Goal: Book appointment/travel/reservation

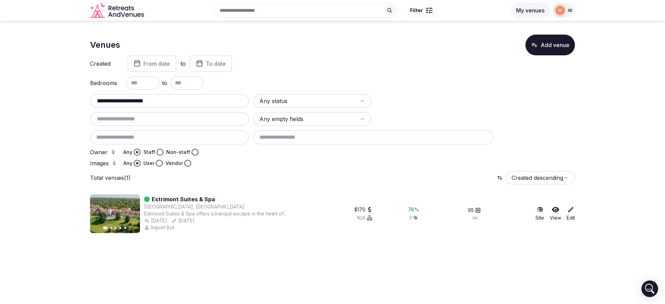
type input "**********"
click at [160, 154] on button "Staff" at bounding box center [160, 152] width 7 height 7
click at [192, 154] on button "Non-staff" at bounding box center [195, 152] width 7 height 7
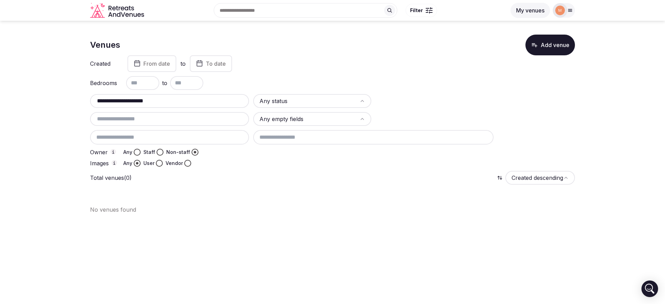
click at [161, 151] on button "Staff" at bounding box center [160, 152] width 7 height 7
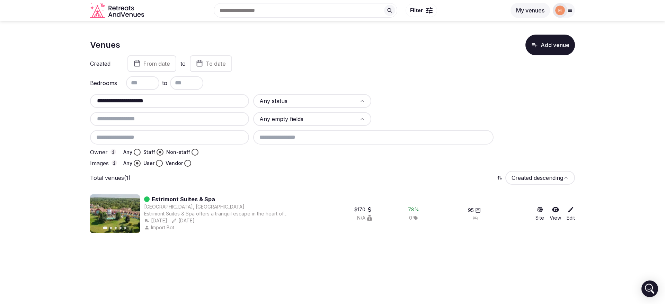
click at [568, 211] on icon at bounding box center [570, 209] width 7 height 7
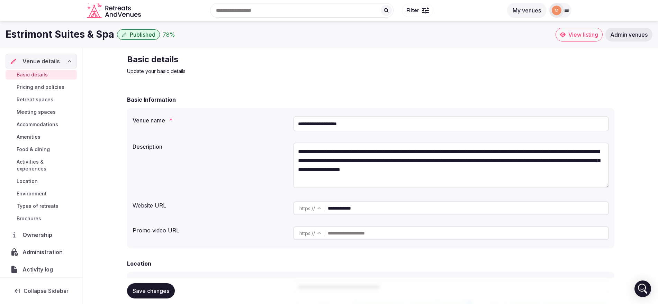
click at [43, 239] on span "Ownership" at bounding box center [39, 235] width 33 height 8
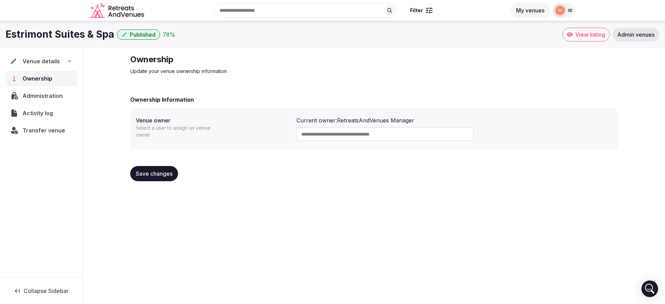
click at [53, 129] on span "Transfer venue" at bounding box center [44, 130] width 43 height 8
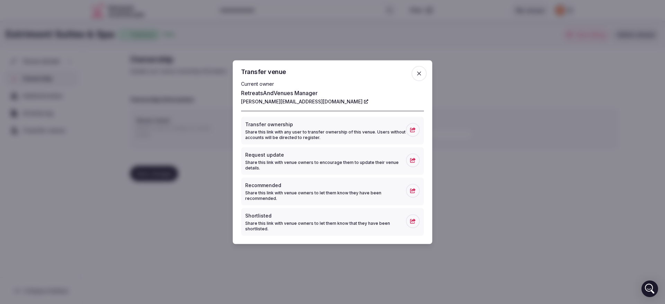
click at [410, 131] on icon at bounding box center [413, 129] width 6 height 5
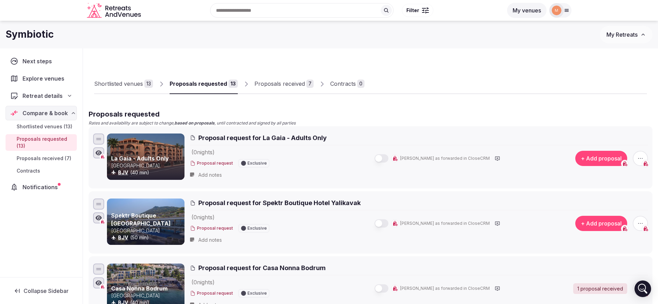
click at [639, 35] on button "My Retreats" at bounding box center [626, 34] width 53 height 17
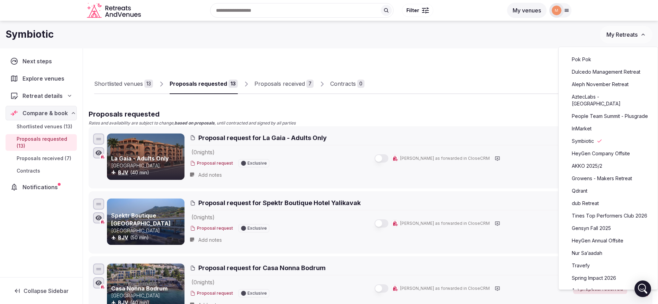
click at [595, 86] on link "Aleph November Retreat" at bounding box center [608, 84] width 85 height 11
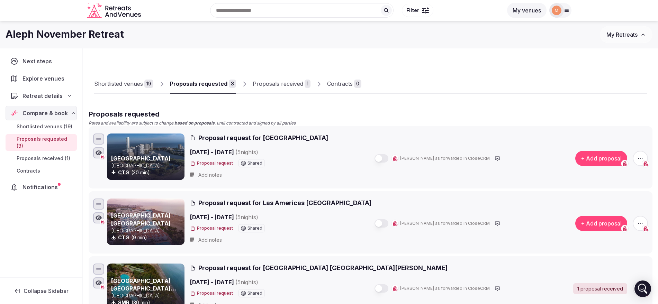
click at [114, 86] on div "Shortlisted venues" at bounding box center [118, 84] width 49 height 8
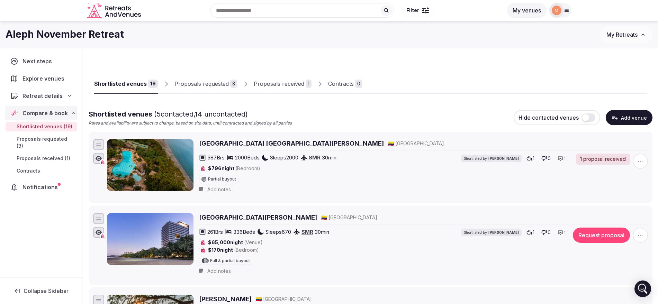
click at [624, 119] on button "Add venue" at bounding box center [629, 117] width 47 height 15
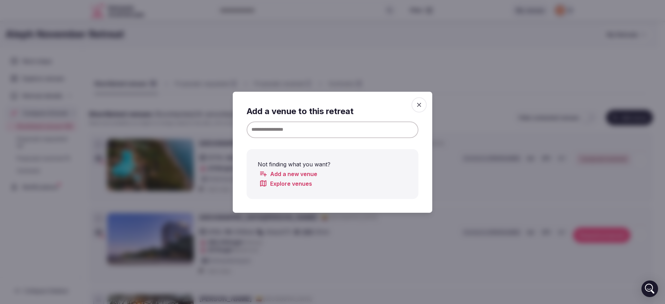
click at [333, 133] on input at bounding box center [333, 129] width 172 height 17
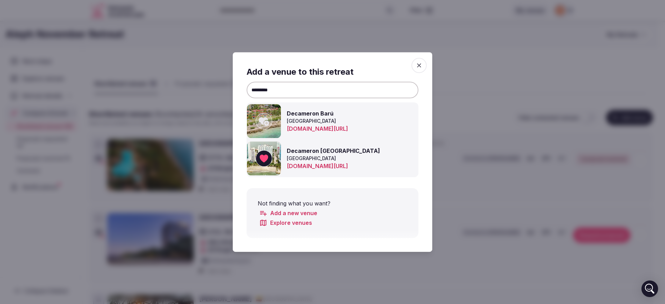
type input "*********"
click at [268, 160] on icon at bounding box center [264, 159] width 10 height 14
click at [445, 207] on div at bounding box center [332, 152] width 665 height 304
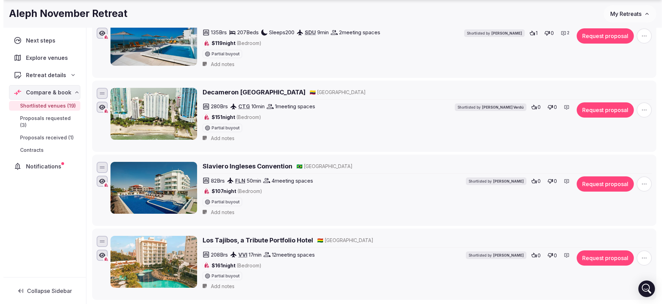
scroll to position [1256, 0]
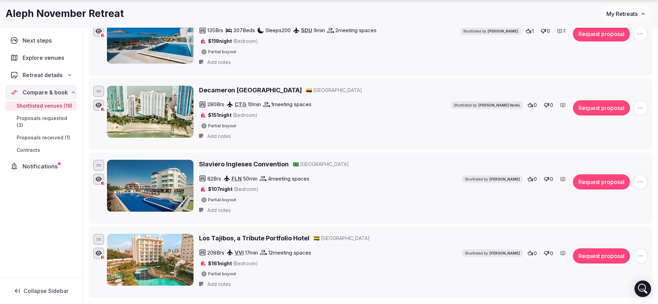
click at [595, 107] on button "Request proposal" at bounding box center [601, 107] width 57 height 15
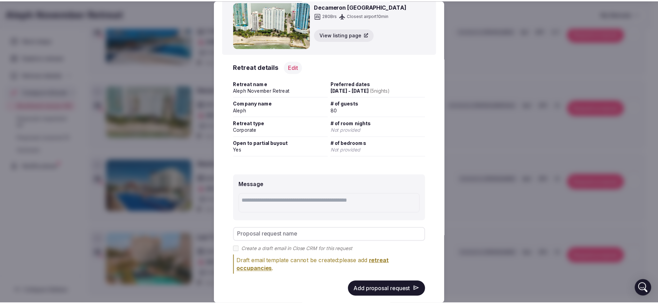
scroll to position [43, 0]
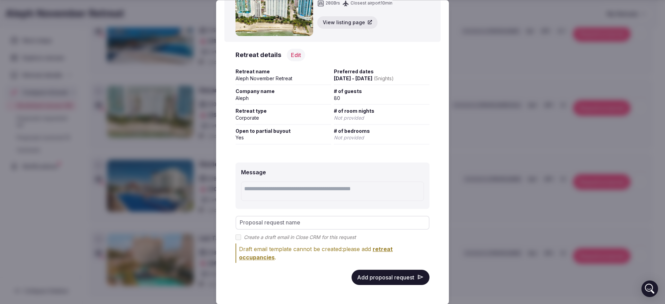
click at [408, 280] on button "Add proposal request" at bounding box center [391, 277] width 78 height 15
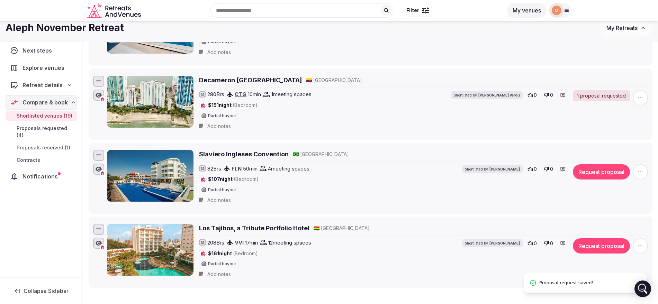
scroll to position [1219, 0]
